Goal: Task Accomplishment & Management: Use online tool/utility

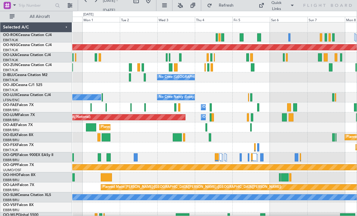
click at [212, 70] on div at bounding box center [212, 67] width 2 height 8
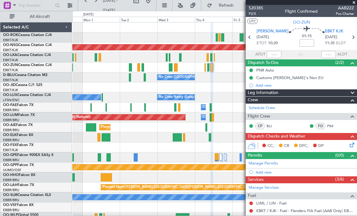
click at [352, 4] on span at bounding box center [354, 2] width 6 height 5
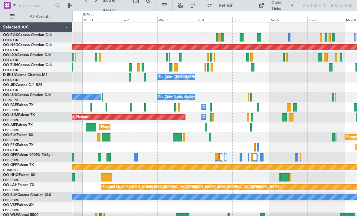
click at [209, 57] on div "Planned Maint [GEOGRAPHIC_DATA] ([GEOGRAPHIC_DATA] National)" at bounding box center [214, 57] width 285 height 10
click at [210, 57] on div "Planned Maint [GEOGRAPHIC_DATA] ([GEOGRAPHIC_DATA] National)" at bounding box center [214, 57] width 285 height 10
click at [211, 58] on div at bounding box center [212, 57] width 2 height 8
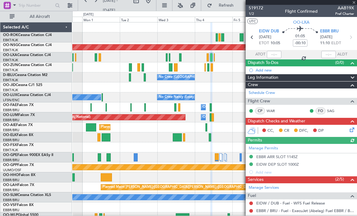
click at [355, 2] on div at bounding box center [301, 2] width 111 height 5
click at [354, 4] on span at bounding box center [354, 2] width 6 height 5
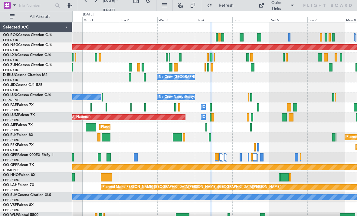
type input "0"
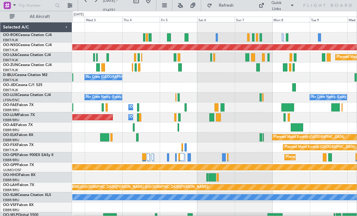
click at [180, 72] on div at bounding box center [214, 67] width 285 height 10
click at [179, 68] on div at bounding box center [180, 67] width 4 height 8
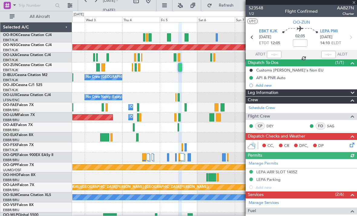
click at [354, 3] on div at bounding box center [301, 2] width 111 height 5
click at [354, 4] on span at bounding box center [354, 2] width 6 height 5
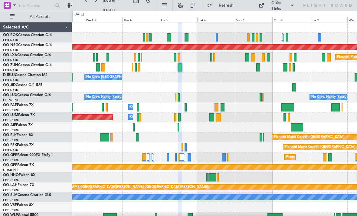
type input "0"
click at [177, 59] on div "Planned Maint [GEOGRAPHIC_DATA] ([GEOGRAPHIC_DATA] National)" at bounding box center [214, 57] width 285 height 10
click at [178, 58] on div at bounding box center [179, 57] width 3 height 8
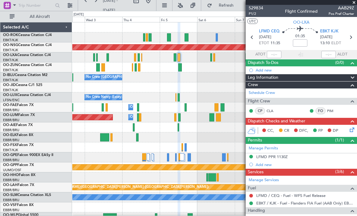
click at [354, 3] on span at bounding box center [354, 2] width 6 height 5
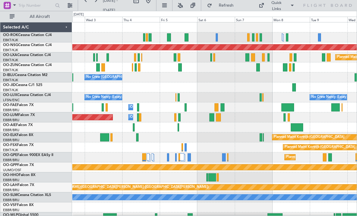
click at [210, 58] on div "Planned Maint [GEOGRAPHIC_DATA] ([GEOGRAPHIC_DATA] National)" at bounding box center [214, 57] width 285 height 10
click at [209, 57] on div "Planned Maint [GEOGRAPHIC_DATA] ([GEOGRAPHIC_DATA] National)" at bounding box center [214, 57] width 285 height 10
click at [212, 59] on div at bounding box center [212, 57] width 2 height 8
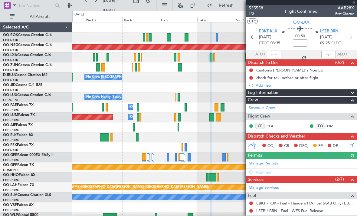
click at [355, 2] on div at bounding box center [301, 2] width 111 height 5
click at [354, 3] on span at bounding box center [354, 2] width 6 height 5
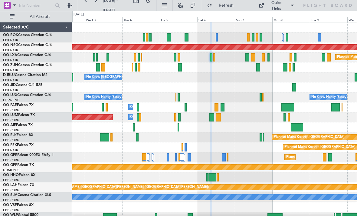
type input "0"
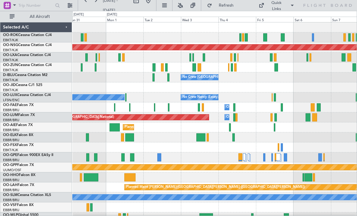
scroll to position [6, 0]
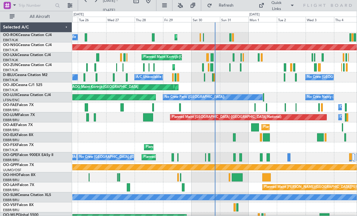
scroll to position [6, 0]
